Goal: Information Seeking & Learning: Learn about a topic

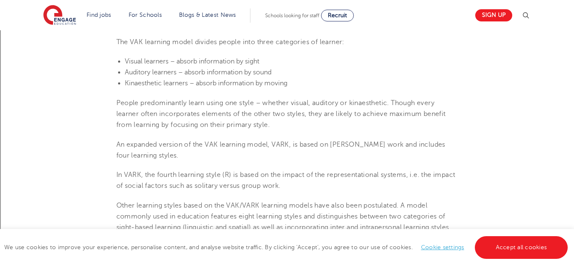
scroll to position [326, 0]
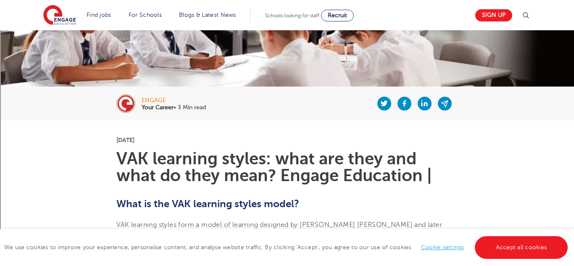
scroll to position [113, 0]
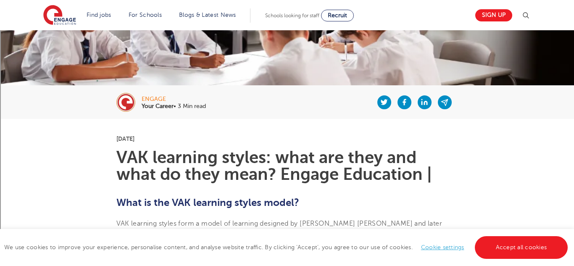
click at [164, 179] on h1 "VAK learning styles: what are they and what do they mean? Engage Education |" at bounding box center [287, 166] width 342 height 34
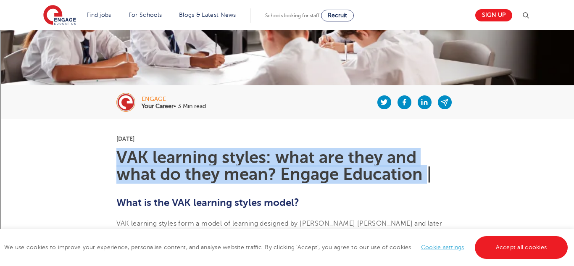
drag, startPoint x: 118, startPoint y: 161, endPoint x: 428, endPoint y: 173, distance: 310.3
click at [428, 173] on h1 "VAK learning styles: what are they and what do they mean? Engage Education |" at bounding box center [287, 166] width 342 height 34
copy h1 "VAK learning styles: what are they and what do they mean? Engage Education"
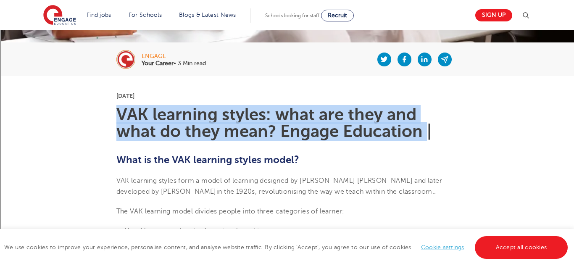
scroll to position [156, 0]
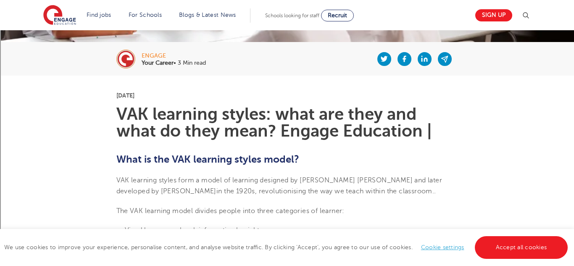
click at [305, 66] on div at bounding box center [332, 59] width 252 height 34
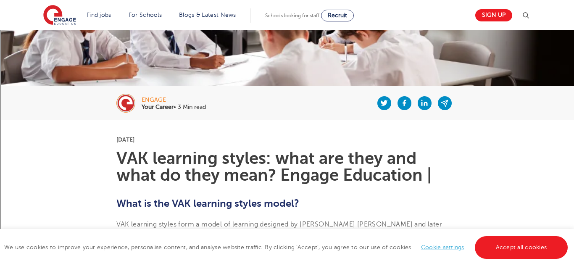
scroll to position [116, 0]
